Goal: Find specific page/section: Find specific page/section

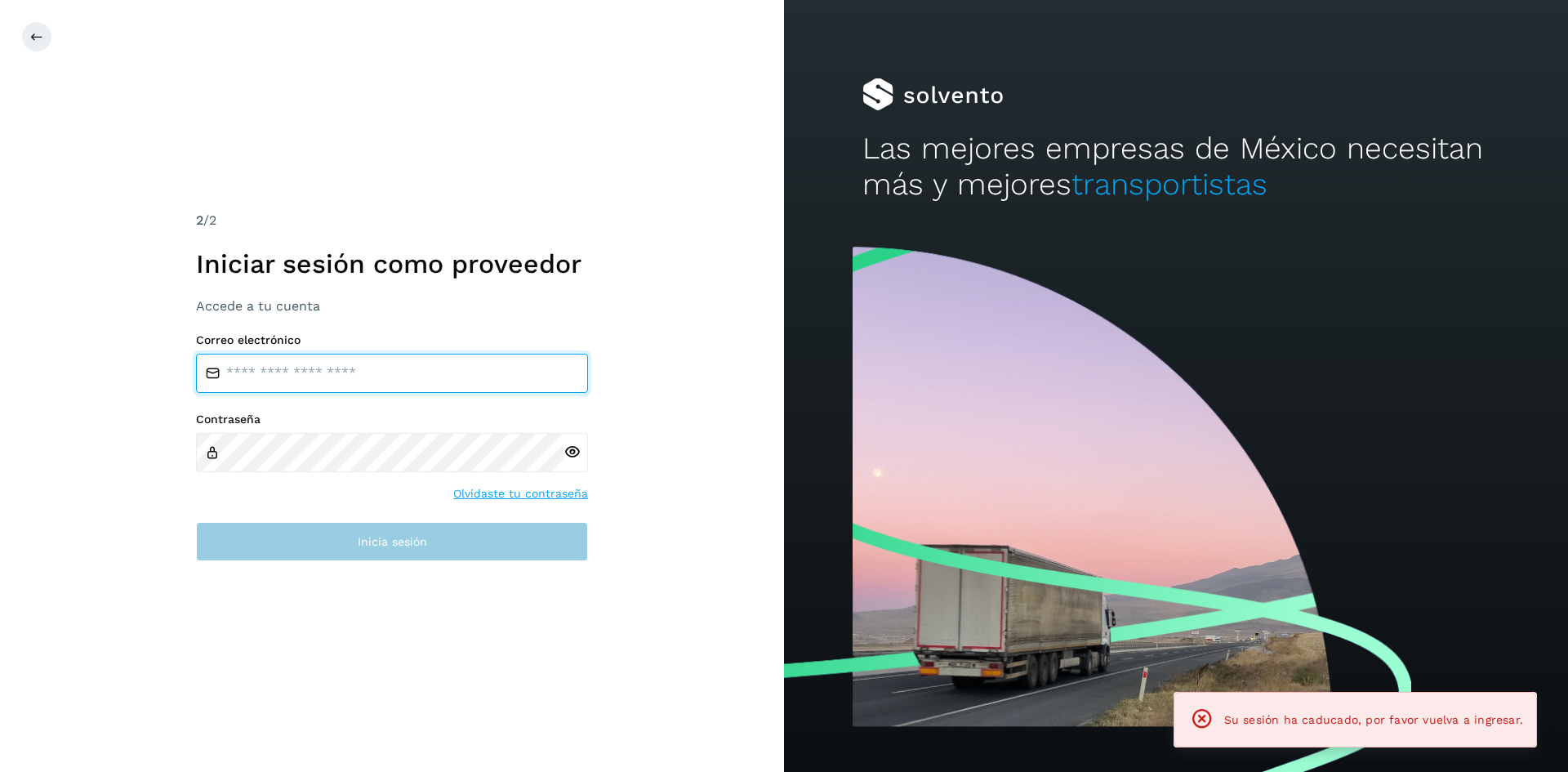
type input "**********"
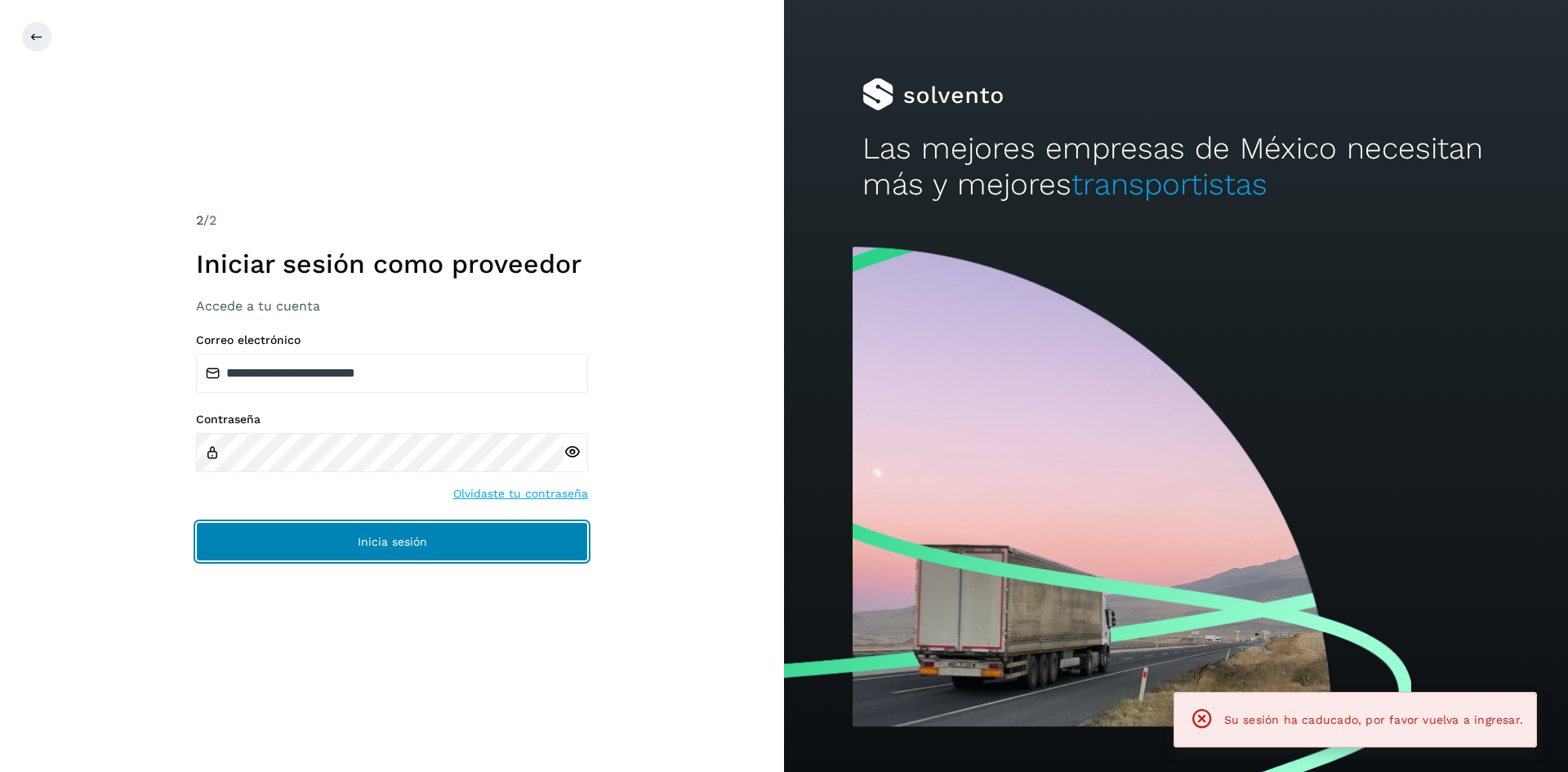
click at [332, 537] on button "Inicia sesión" at bounding box center [392, 541] width 392 height 39
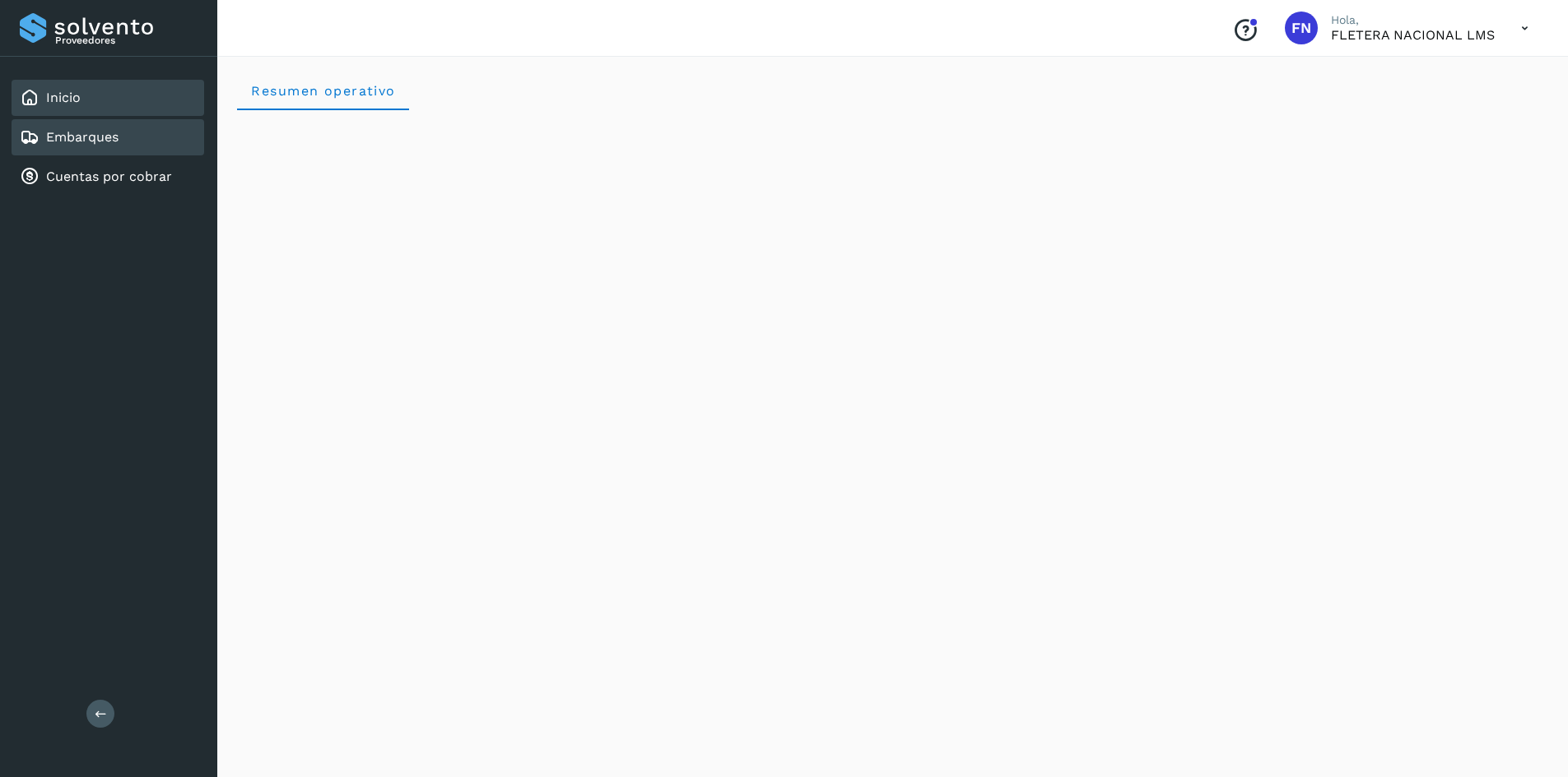
click at [94, 127] on div "Embarques" at bounding box center [107, 137] width 192 height 37
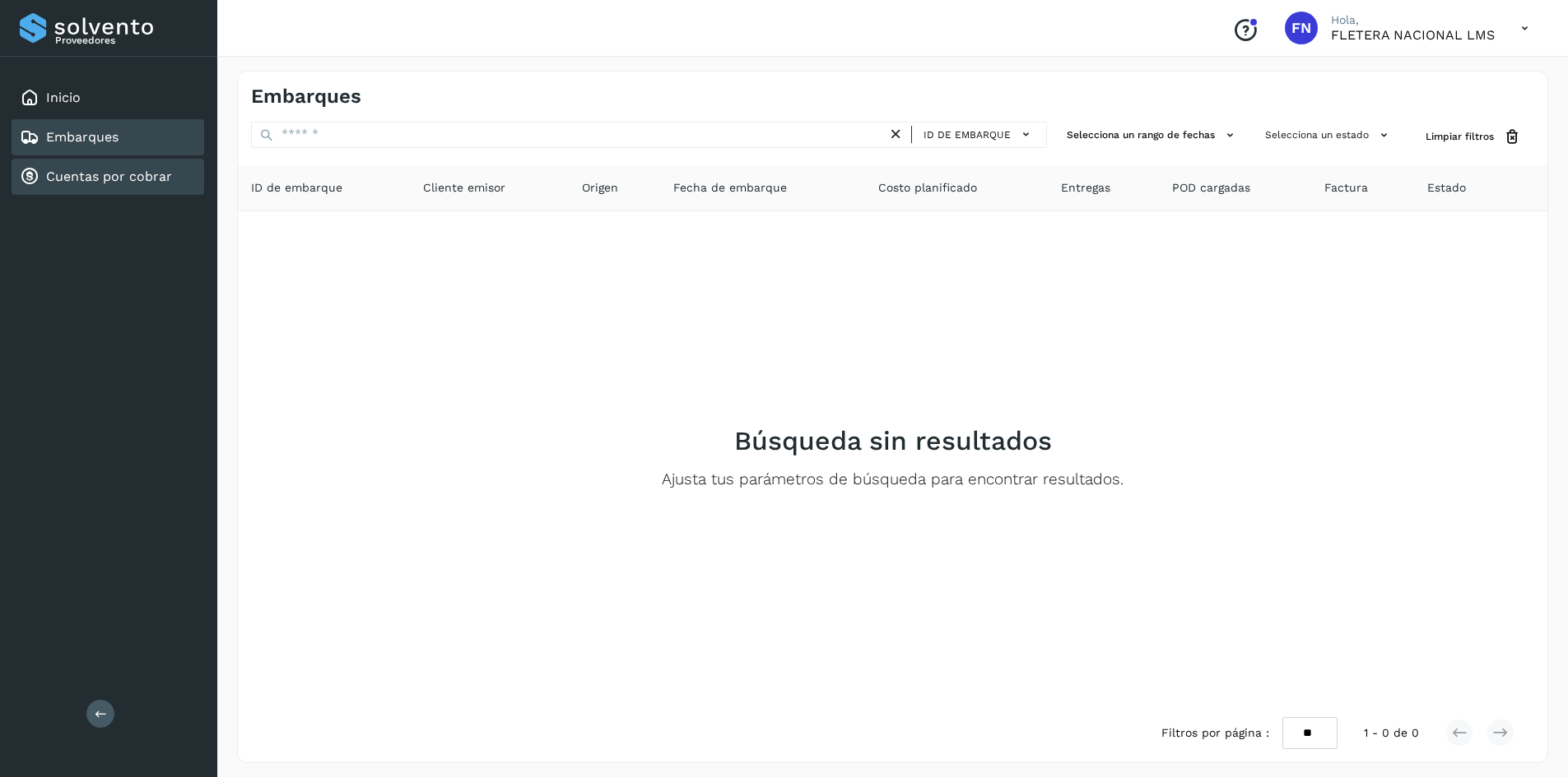
click at [80, 172] on link "Cuentas por cobrar" at bounding box center [108, 176] width 126 height 16
